Goal: Use online tool/utility: Utilize a website feature to perform a specific function

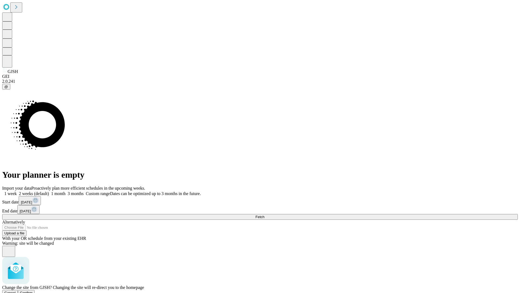
click at [33, 290] on span "Confirm" at bounding box center [26, 292] width 13 height 4
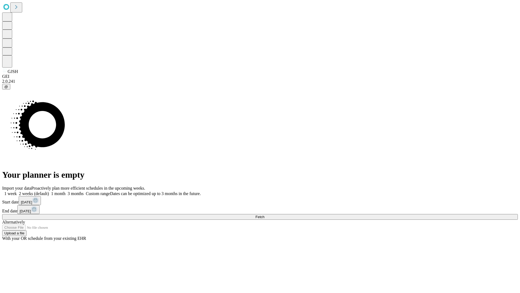
click at [66, 191] on label "1 month" at bounding box center [57, 193] width 17 height 5
click at [264, 215] on span "Fetch" at bounding box center [260, 217] width 9 height 4
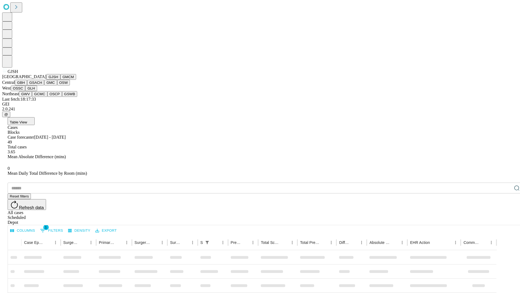
click at [60, 80] on button "GMCM" at bounding box center [68, 77] width 16 height 6
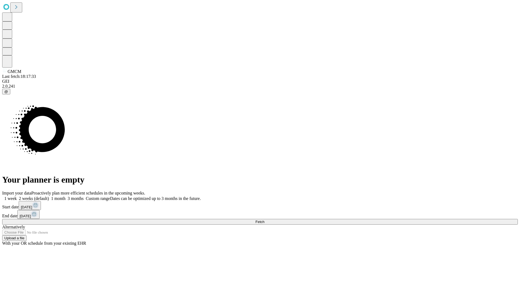
click at [66, 196] on label "1 month" at bounding box center [57, 198] width 17 height 5
click at [264, 219] on span "Fetch" at bounding box center [260, 221] width 9 height 4
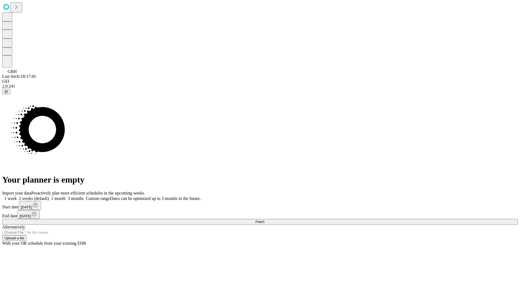
click at [66, 196] on label "1 month" at bounding box center [57, 198] width 17 height 5
click at [264, 219] on span "Fetch" at bounding box center [260, 221] width 9 height 4
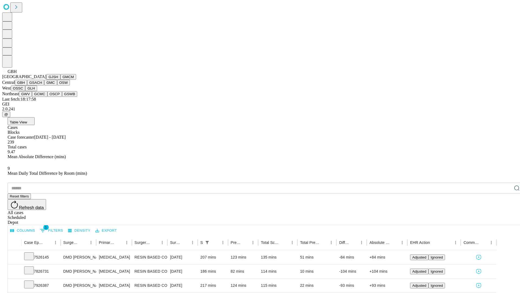
click at [42, 85] on button "GSACH" at bounding box center [35, 83] width 17 height 6
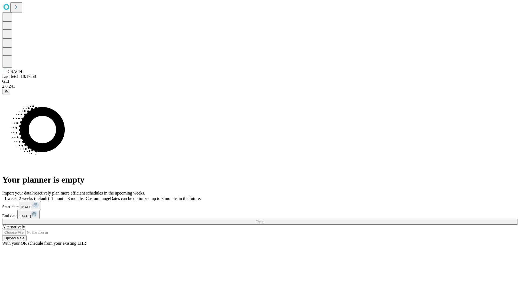
click at [66, 196] on label "1 month" at bounding box center [57, 198] width 17 height 5
click at [264, 219] on span "Fetch" at bounding box center [260, 221] width 9 height 4
click at [66, 196] on label "1 month" at bounding box center [57, 198] width 17 height 5
click at [264, 219] on span "Fetch" at bounding box center [260, 221] width 9 height 4
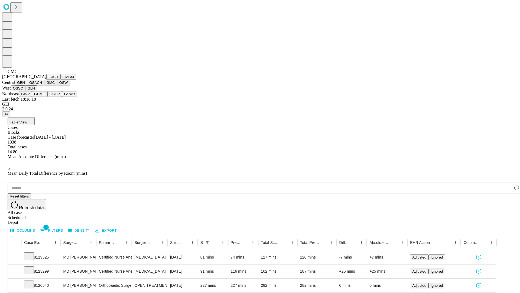
click at [57, 85] on button "OSW" at bounding box center [63, 83] width 13 height 6
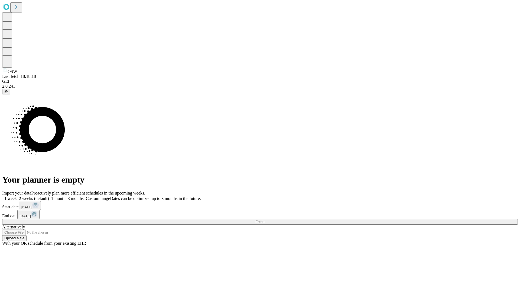
click at [66, 196] on label "1 month" at bounding box center [57, 198] width 17 height 5
click at [264, 219] on span "Fetch" at bounding box center [260, 221] width 9 height 4
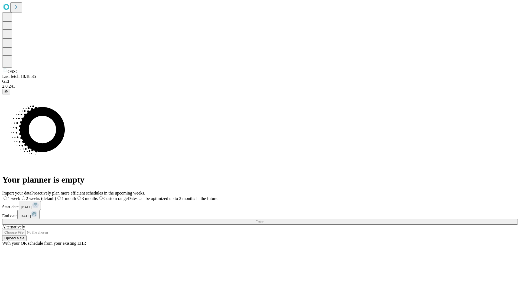
click at [76, 196] on label "1 month" at bounding box center [66, 198] width 20 height 5
click at [264, 219] on span "Fetch" at bounding box center [260, 221] width 9 height 4
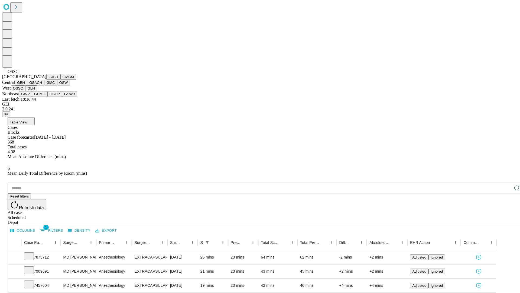
click at [37, 91] on button "GLH" at bounding box center [31, 88] width 12 height 6
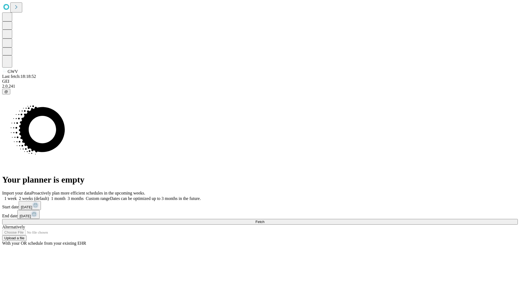
click at [66, 196] on label "1 month" at bounding box center [57, 198] width 17 height 5
click at [264, 219] on span "Fetch" at bounding box center [260, 221] width 9 height 4
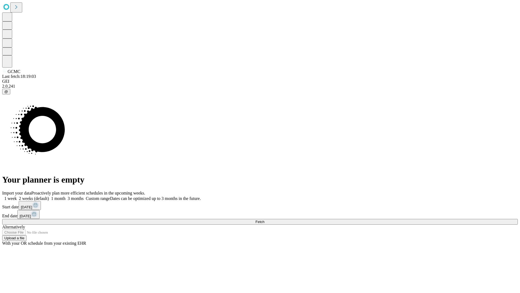
click at [66, 196] on label "1 month" at bounding box center [57, 198] width 17 height 5
click at [264, 219] on span "Fetch" at bounding box center [260, 221] width 9 height 4
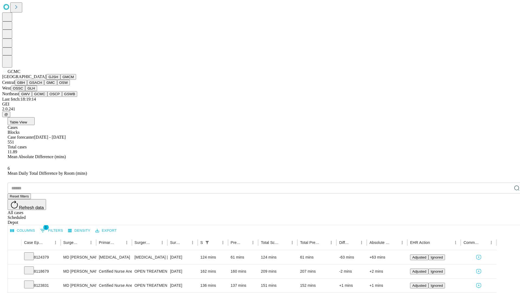
click at [47, 97] on button "OSCP" at bounding box center [54, 94] width 15 height 6
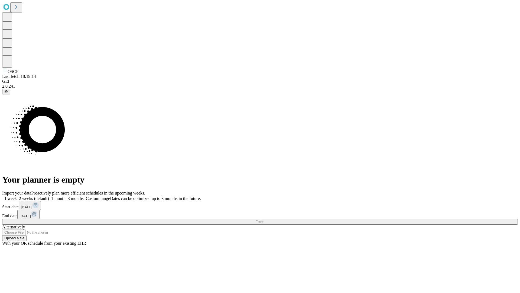
click at [66, 196] on label "1 month" at bounding box center [57, 198] width 17 height 5
click at [264, 219] on span "Fetch" at bounding box center [260, 221] width 9 height 4
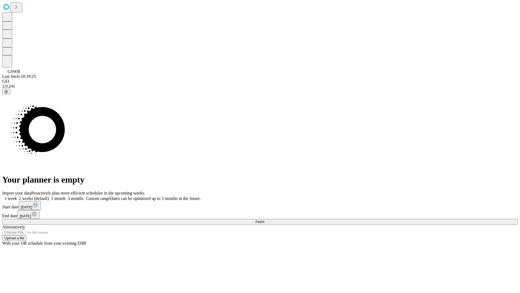
click at [66, 196] on label "1 month" at bounding box center [57, 198] width 17 height 5
click at [264, 219] on span "Fetch" at bounding box center [260, 221] width 9 height 4
